Goal: Information Seeking & Learning: Learn about a topic

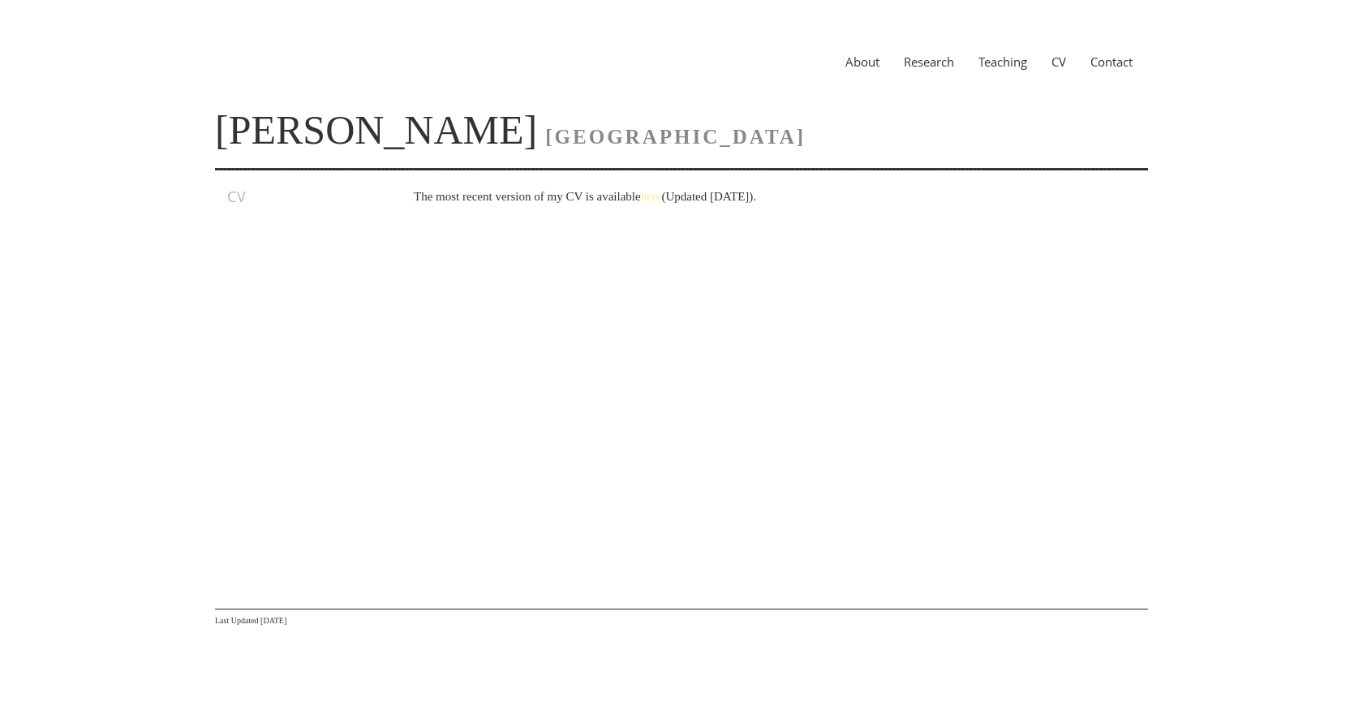
click at [662, 195] on link "here" at bounding box center [651, 196] width 21 height 13
click at [662, 196] on link "here" at bounding box center [651, 196] width 21 height 13
click at [661, 190] on p "The most recent version of my CV is available here (Updated September 2025)." at bounding box center [764, 196] width 700 height 19
click at [662, 194] on link "here" at bounding box center [651, 196] width 21 height 13
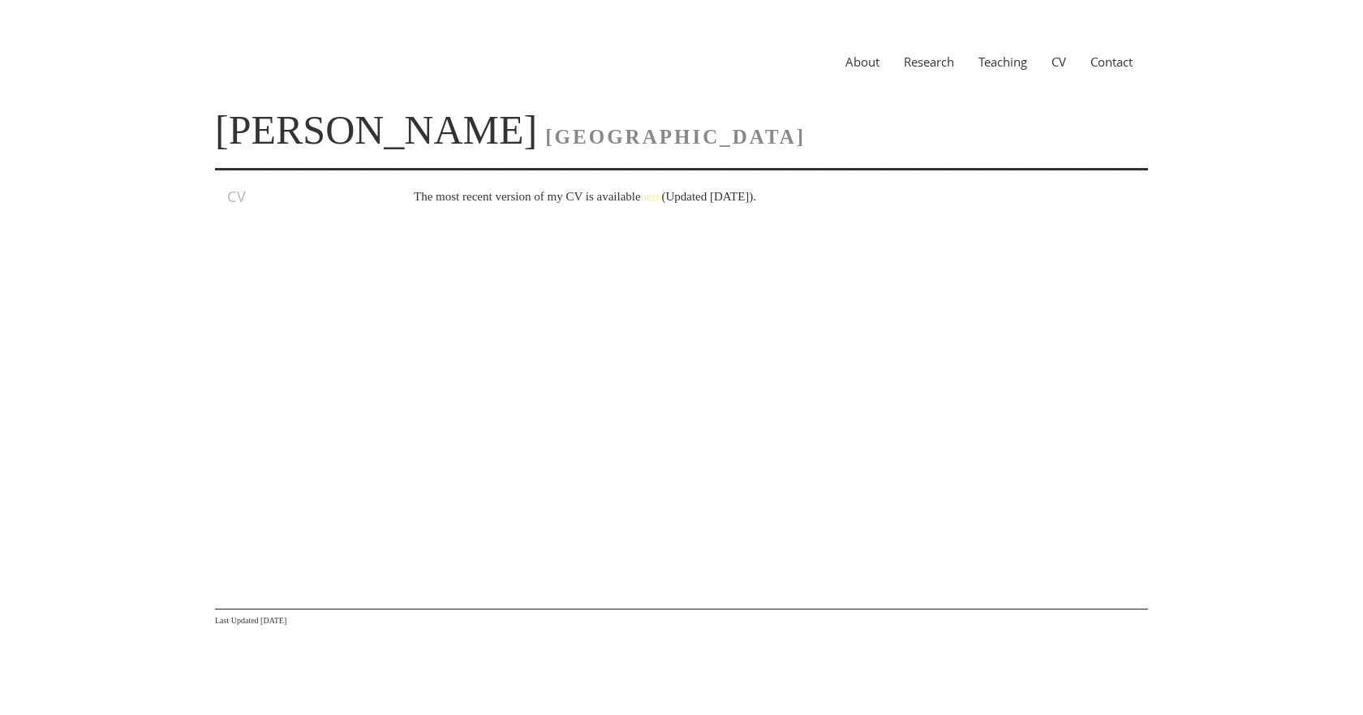
click at [662, 194] on link "here" at bounding box center [651, 196] width 21 height 13
drag, startPoint x: 663, startPoint y: 195, endPoint x: 566, endPoint y: 223, distance: 101.4
click at [566, 223] on div "CV The most recent version of my CV is available here (Updated September 2025)." at bounding box center [681, 369] width 933 height 365
click at [234, 193] on h3 "CV" at bounding box center [297, 196] width 140 height 19
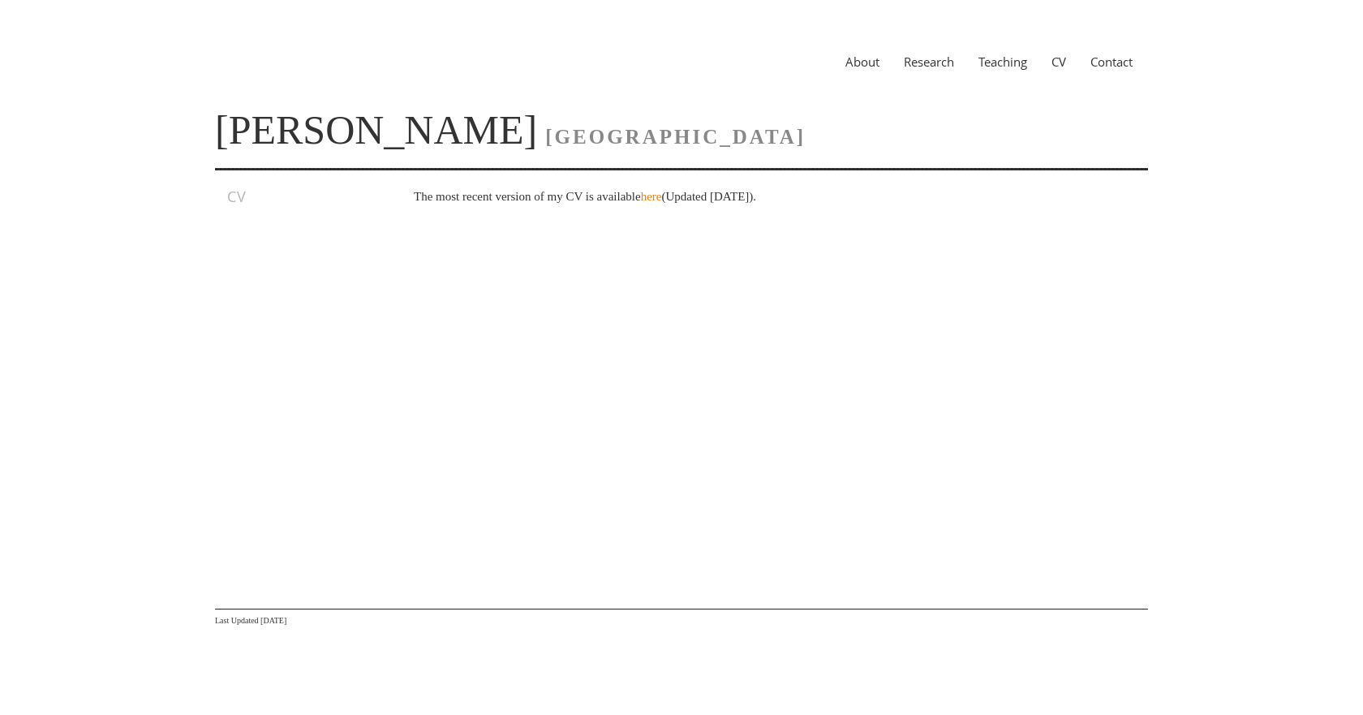
click at [894, 70] on div "About Research Teaching CV Contact" at bounding box center [681, 61] width 933 height 58
click at [902, 65] on link "Research" at bounding box center [929, 62] width 75 height 16
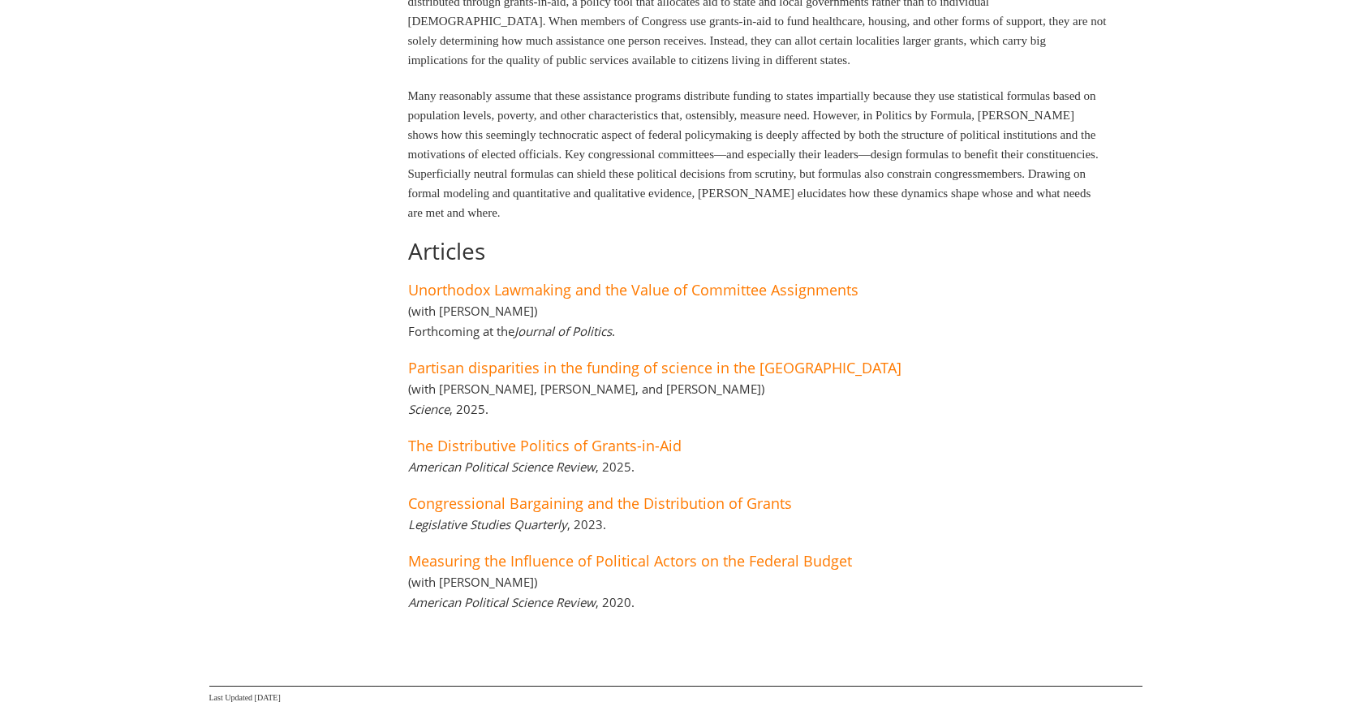
scroll to position [312, 0]
click at [745, 428] on div "Book Politics by Formula: How Congressional Policymaking Creates Disparities [D…" at bounding box center [734, 252] width 747 height 756
click at [786, 394] on div "Book Politics by Formula: How Congressional Policymaking Creates Disparities [D…" at bounding box center [734, 252] width 747 height 756
drag, startPoint x: 786, startPoint y: 394, endPoint x: 794, endPoint y: 409, distance: 17.8
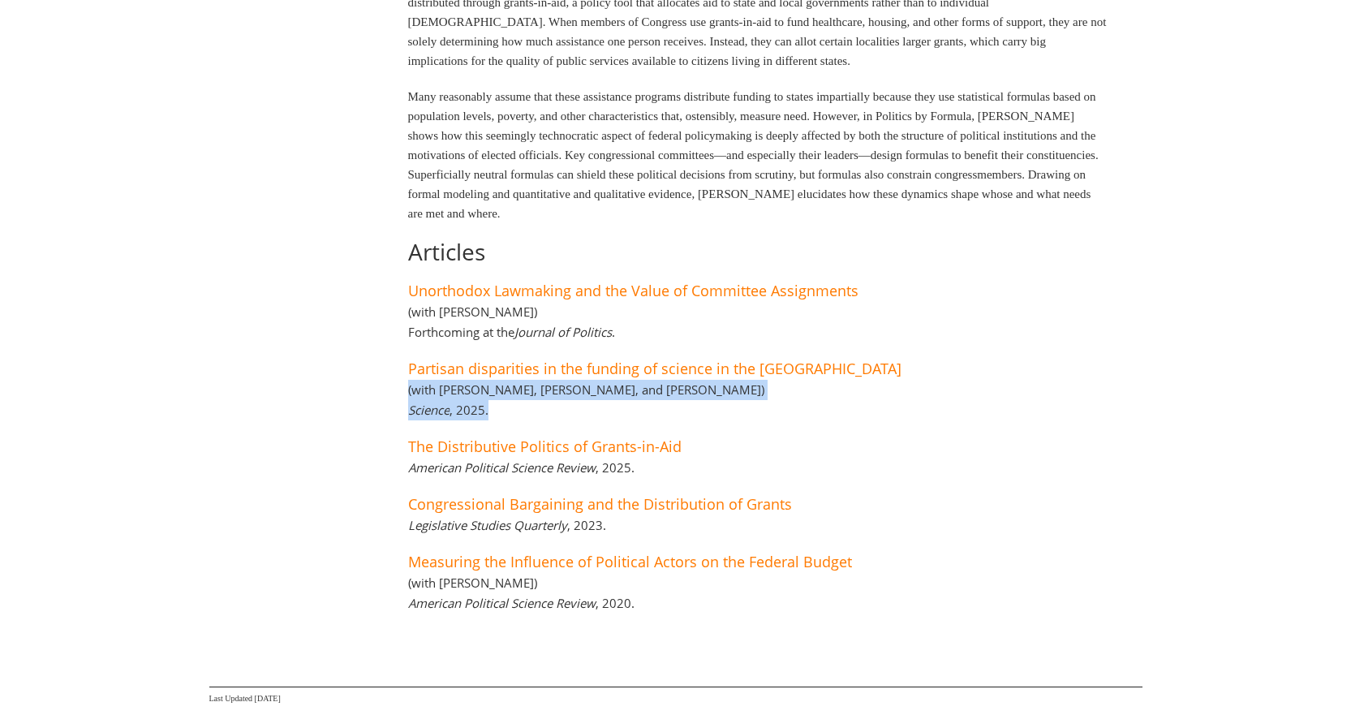
click at [794, 409] on div "Book Politics by Formula: How Congressional Policymaking Creates Disparities [D…" at bounding box center [734, 252] width 747 height 756
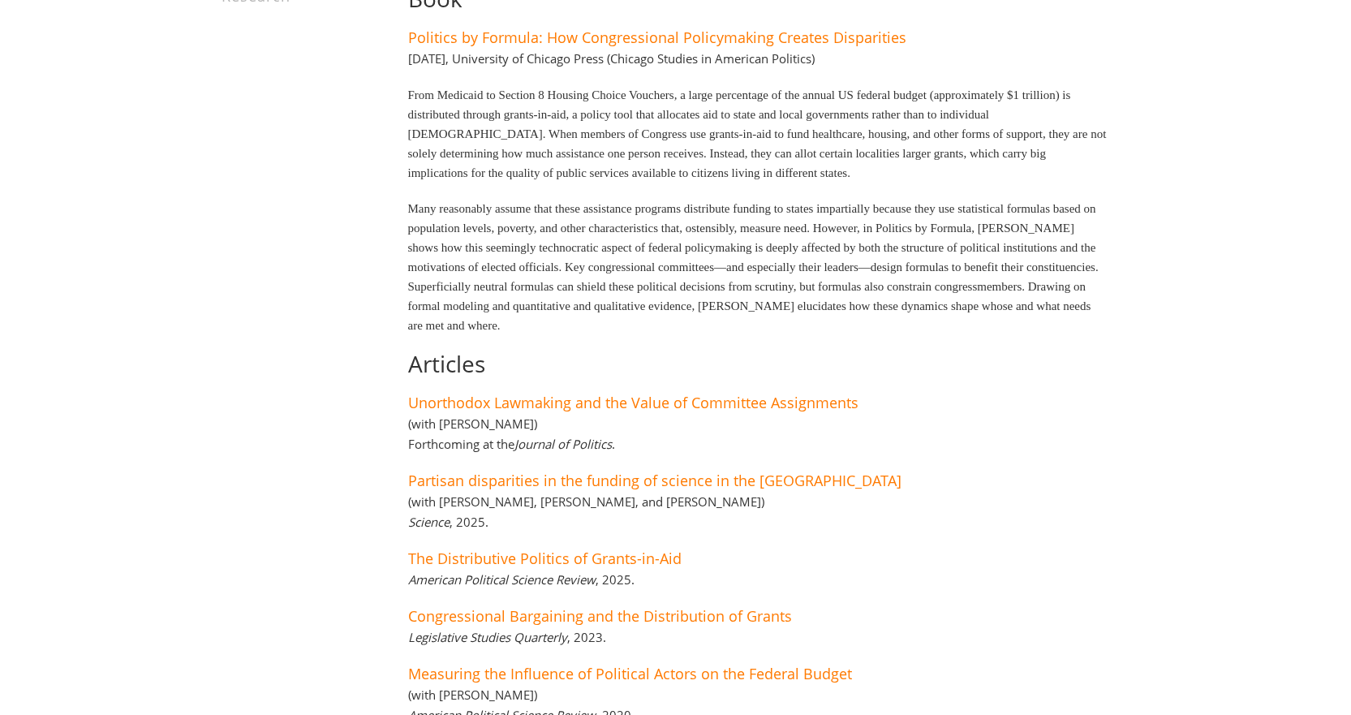
scroll to position [200, 0]
click at [789, 482] on link "Partisan disparities in the funding of science in the [GEOGRAPHIC_DATA]" at bounding box center [654, 481] width 493 height 19
